Goal: Use online tool/utility: Utilize a website feature to perform a specific function

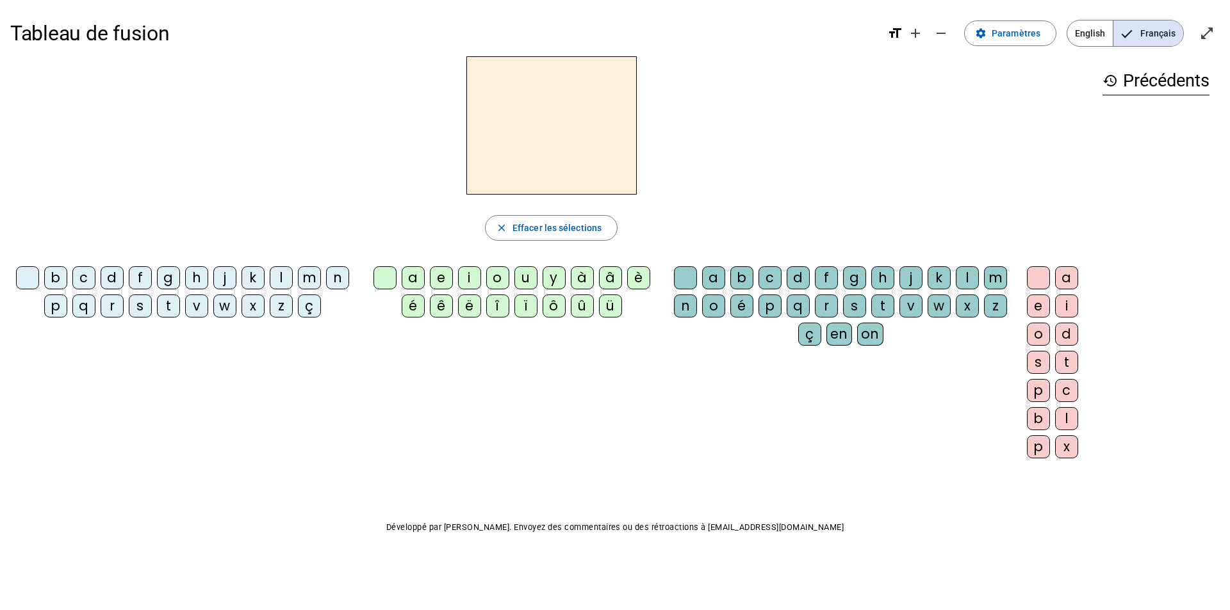
click at [286, 275] on div "l" at bounding box center [281, 277] width 23 height 23
click at [415, 279] on div "a" at bounding box center [413, 277] width 23 height 23
click at [906, 307] on div "v" at bounding box center [910, 306] width 23 height 23
click at [1031, 304] on div "e" at bounding box center [1038, 306] width 23 height 23
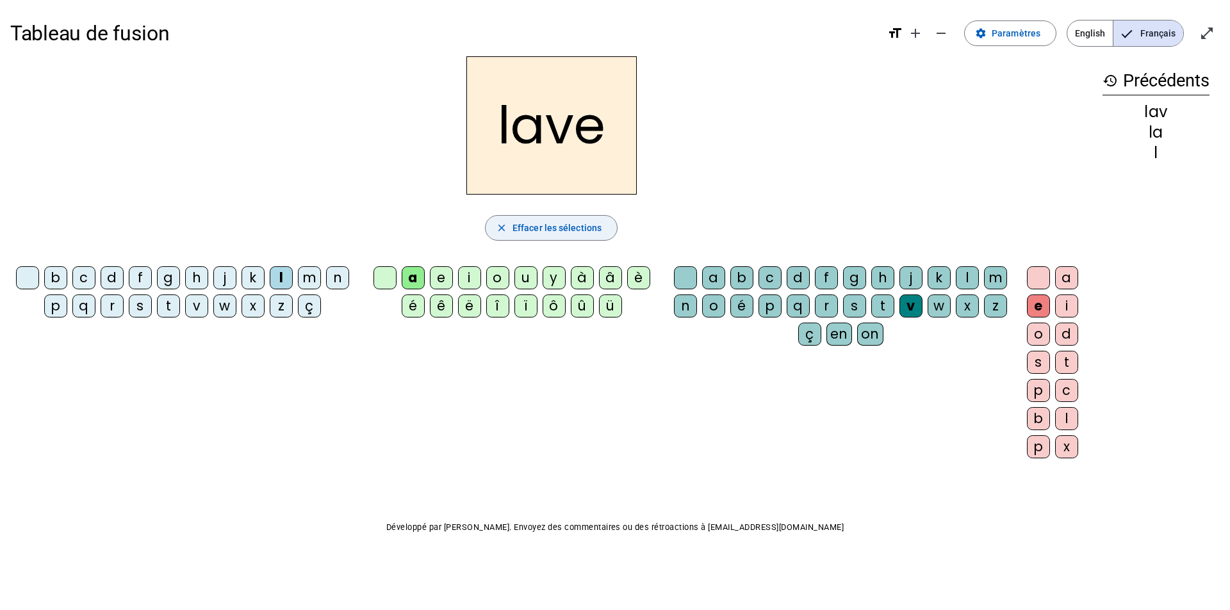
click at [519, 225] on span "Effacer les sélections" at bounding box center [556, 227] width 89 height 15
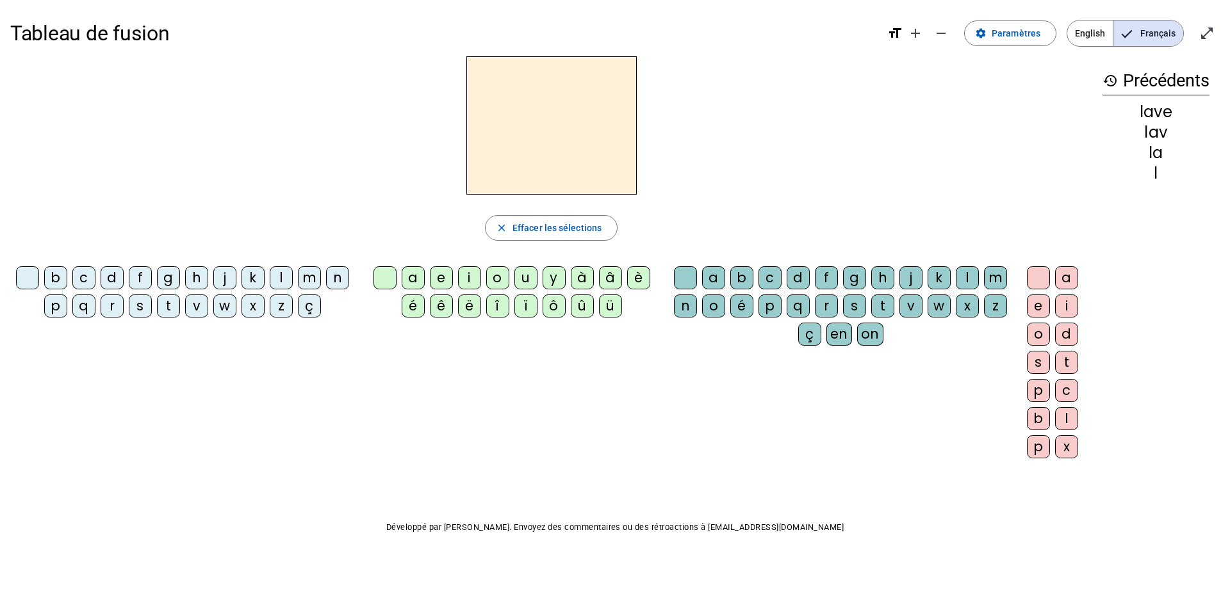
click at [174, 278] on div "g" at bounding box center [168, 277] width 23 height 23
click at [412, 278] on div "a" at bounding box center [413, 277] width 23 height 23
click at [904, 307] on div "v" at bounding box center [910, 306] width 23 height 23
click at [1032, 304] on div "e" at bounding box center [1038, 306] width 23 height 23
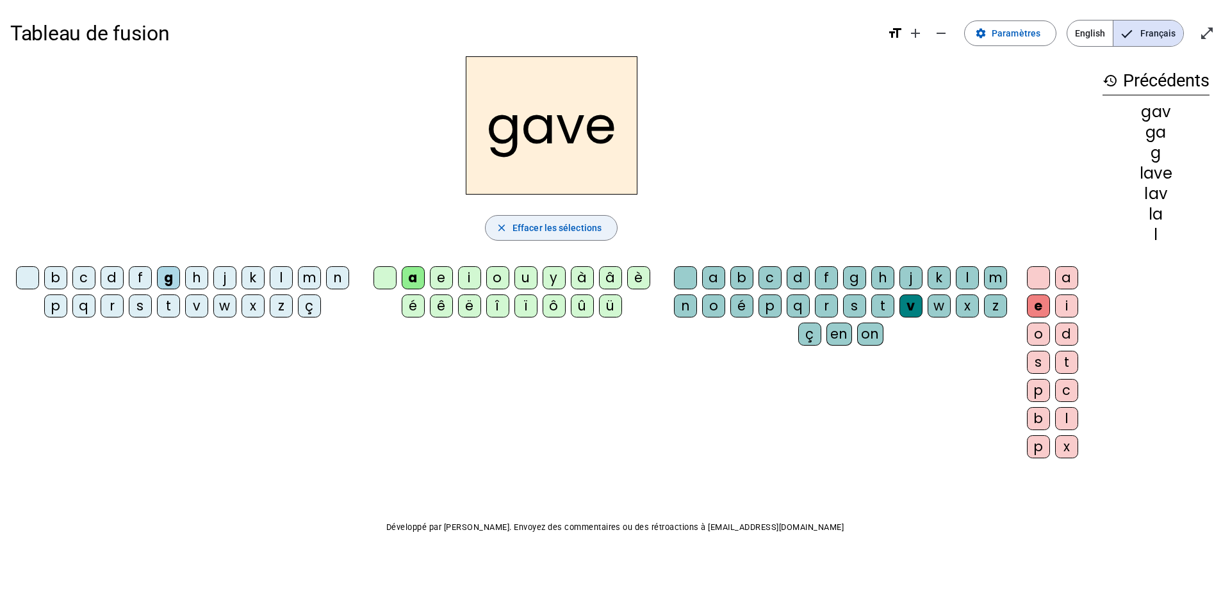
click at [529, 225] on span "Effacer les sélections" at bounding box center [556, 227] width 89 height 15
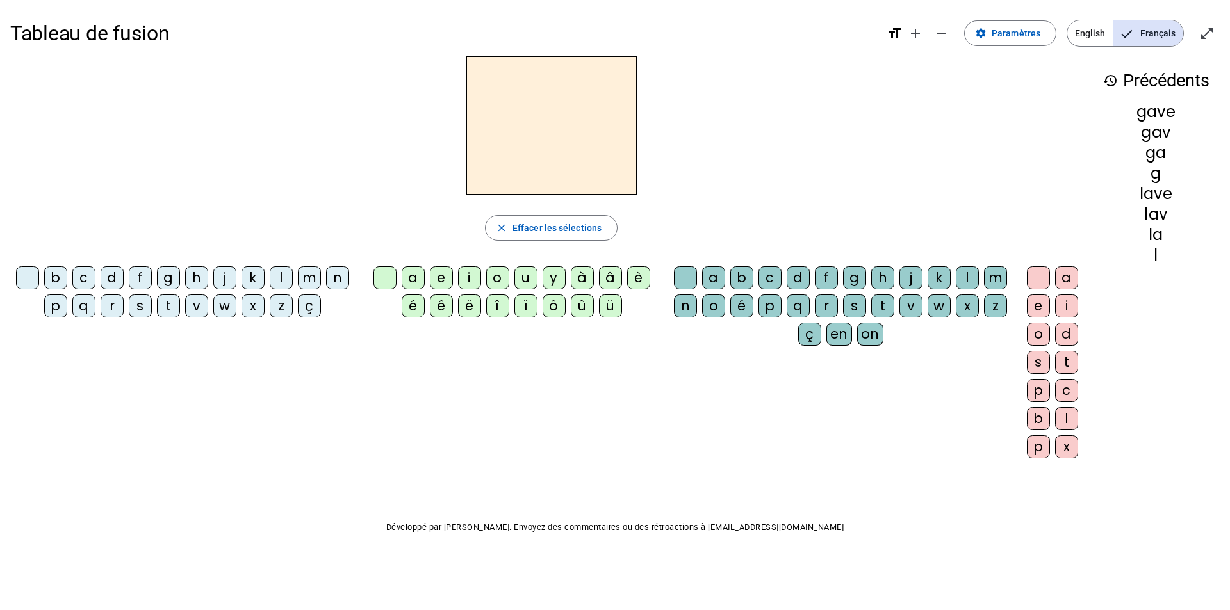
click at [60, 307] on div "p" at bounding box center [55, 306] width 23 height 23
click at [416, 280] on div "a" at bounding box center [413, 277] width 23 height 23
click at [904, 305] on div "v" at bounding box center [910, 306] width 23 height 23
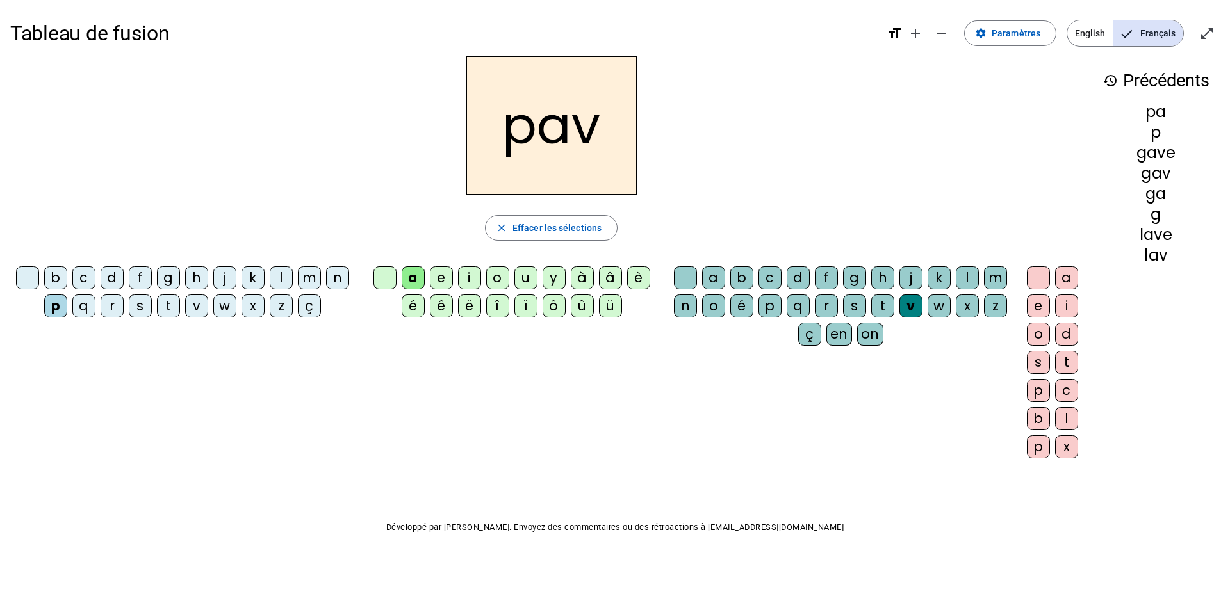
click at [1029, 302] on div "e" at bounding box center [1038, 306] width 23 height 23
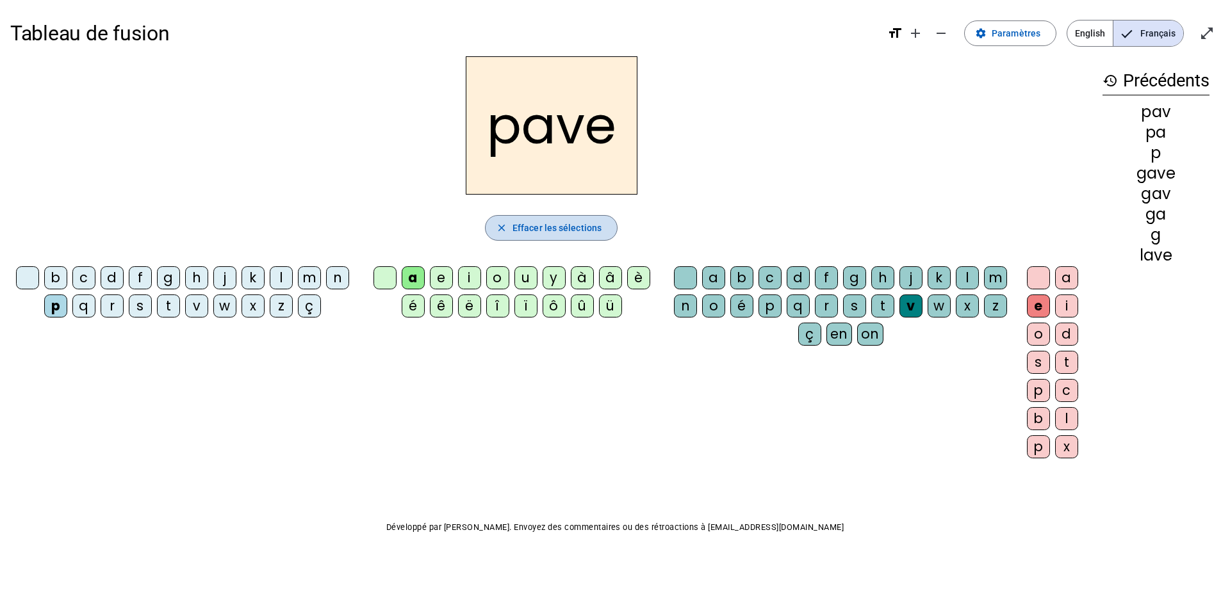
click at [528, 230] on span "Effacer les sélections" at bounding box center [556, 227] width 89 height 15
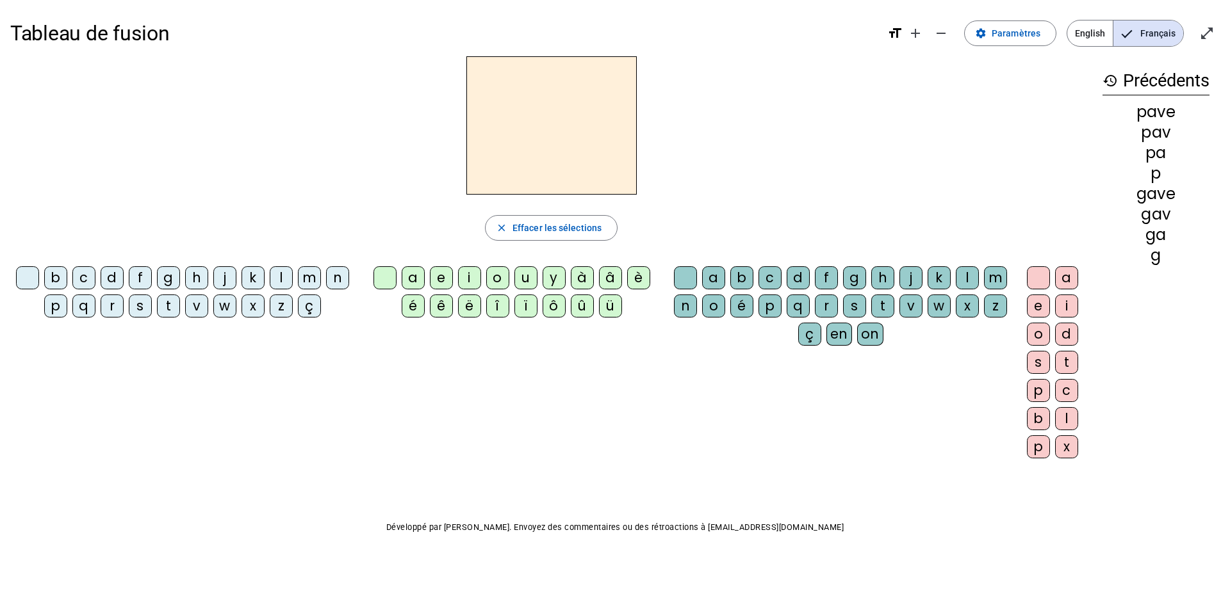
click at [118, 309] on div "r" at bounding box center [112, 306] width 23 height 23
click at [409, 280] on div "a" at bounding box center [413, 277] width 23 height 23
click at [903, 307] on div "v" at bounding box center [910, 306] width 23 height 23
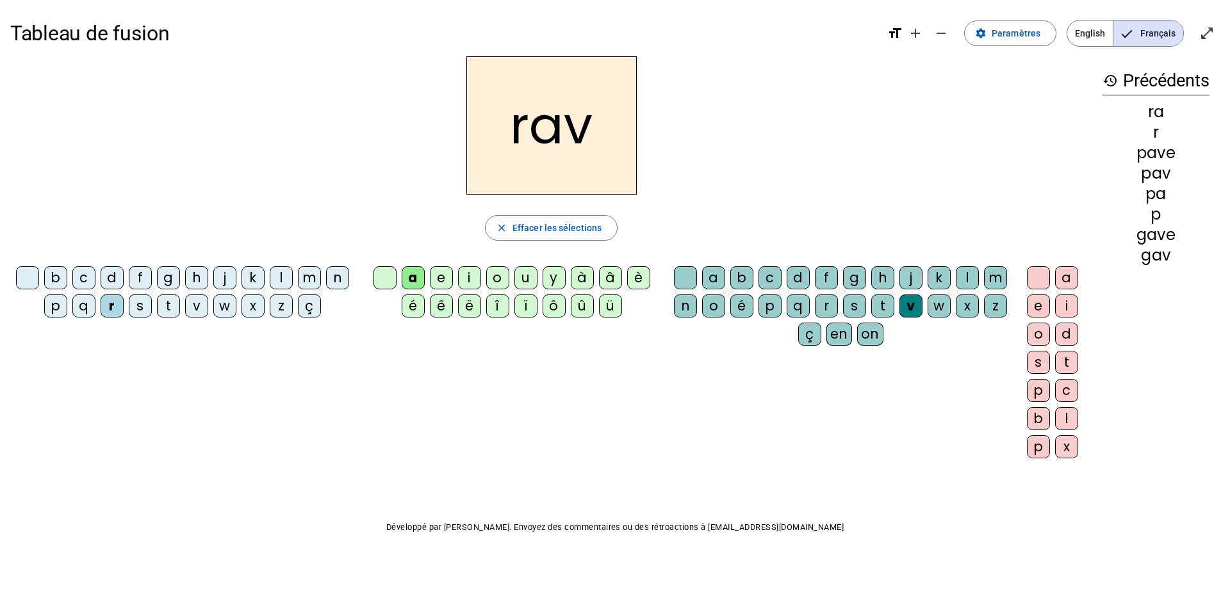
click at [1030, 305] on div "e" at bounding box center [1038, 306] width 23 height 23
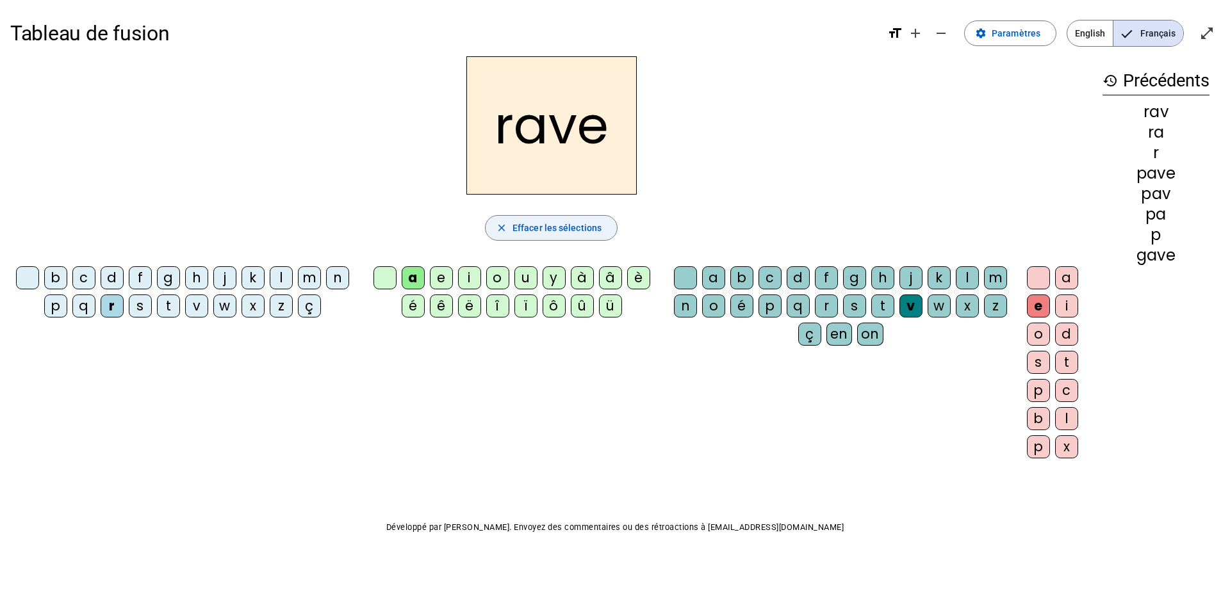
click at [520, 221] on span "Effacer les sélections" at bounding box center [556, 227] width 89 height 15
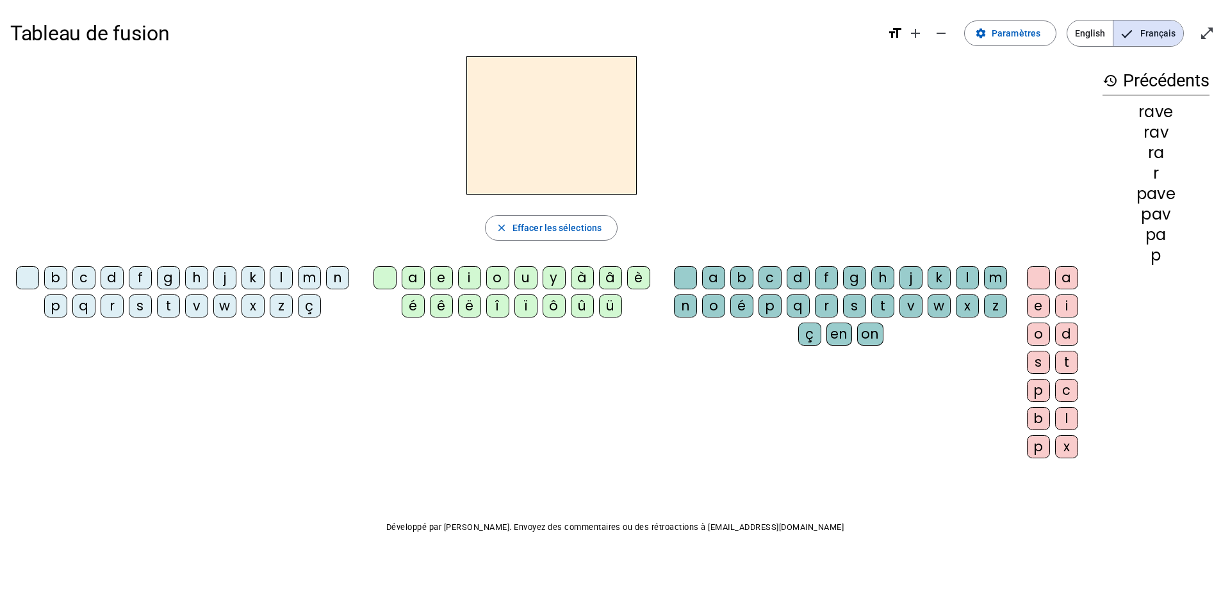
click at [117, 309] on div "r" at bounding box center [112, 306] width 23 height 23
click at [421, 278] on div "a" at bounding box center [413, 277] width 23 height 23
click at [852, 309] on div "s" at bounding box center [854, 306] width 23 height 23
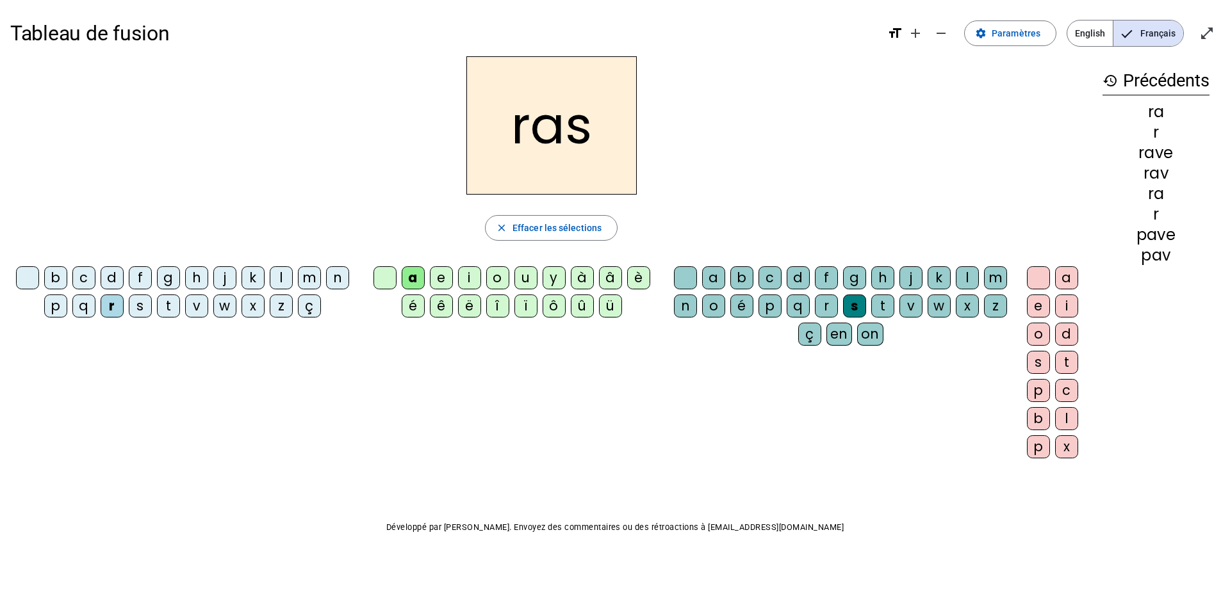
click at [1032, 304] on div "e" at bounding box center [1038, 306] width 23 height 23
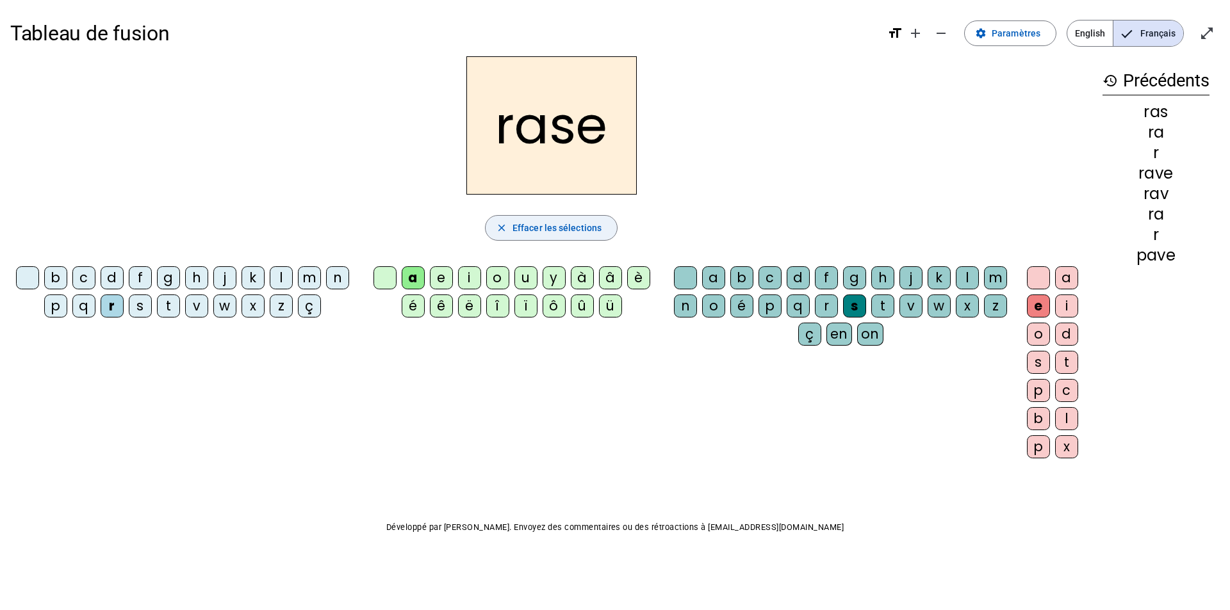
click at [524, 226] on span "Effacer les sélections" at bounding box center [556, 227] width 89 height 15
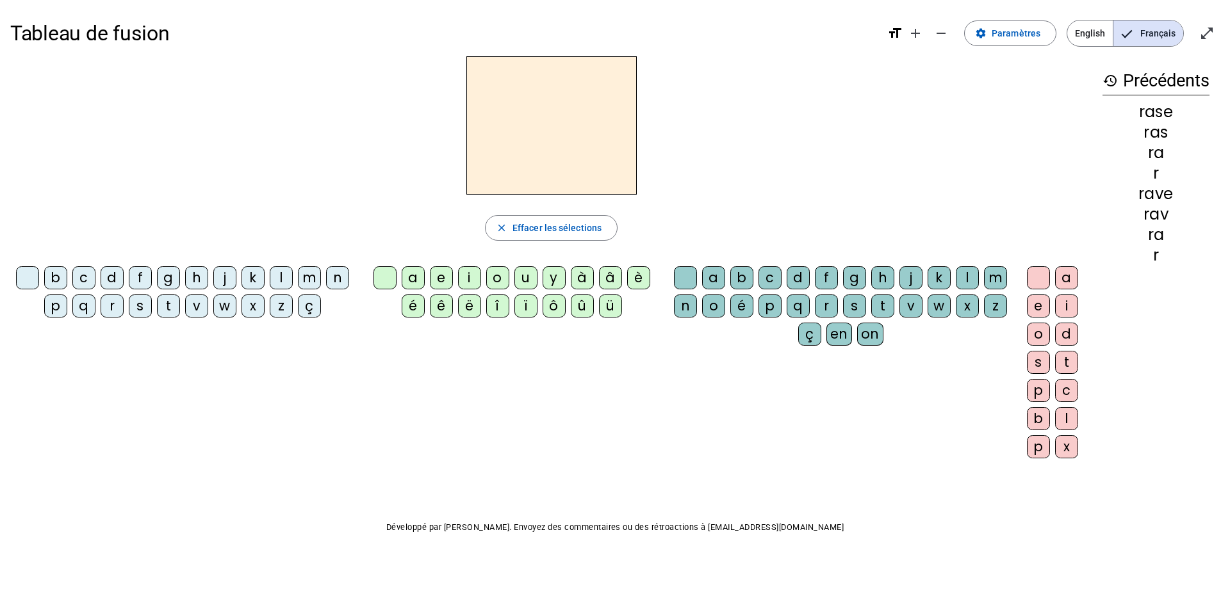
click at [90, 282] on div "c" at bounding box center [83, 277] width 23 height 23
click at [416, 274] on div "a" at bounding box center [413, 277] width 23 height 23
click at [857, 305] on div "s" at bounding box center [854, 306] width 23 height 23
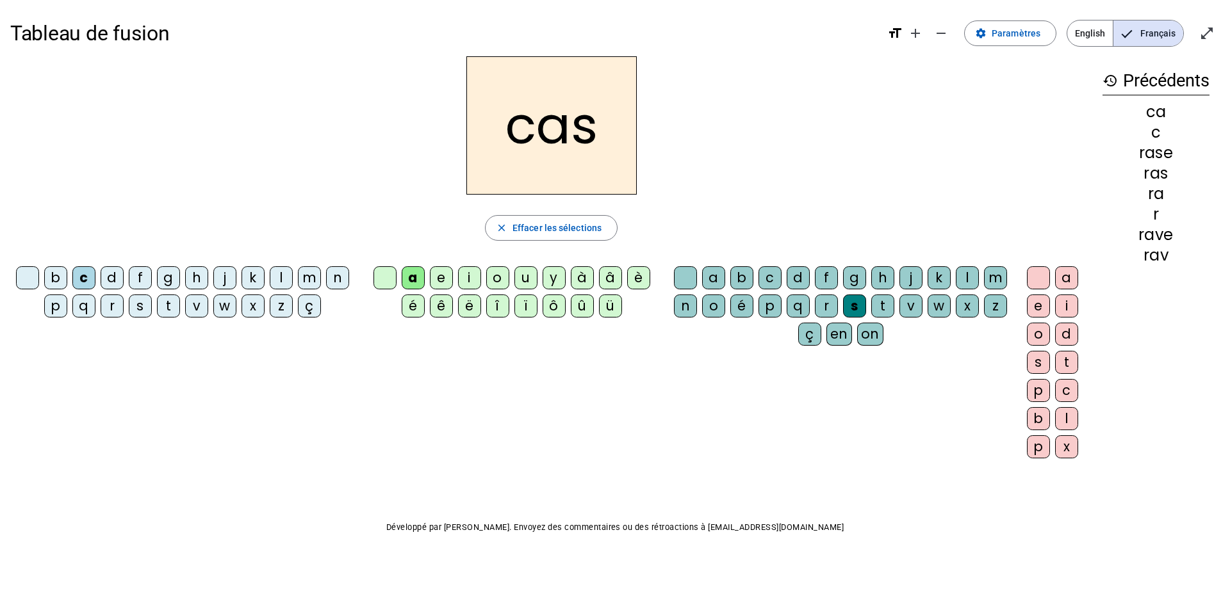
click at [1028, 301] on div "e" at bounding box center [1038, 306] width 23 height 23
